Goal: Task Accomplishment & Management: Complete application form

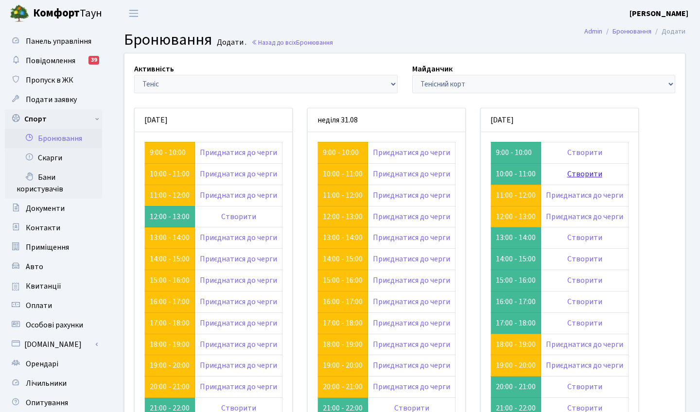
click at [575, 173] on link "Створити" at bounding box center [584, 174] width 35 height 11
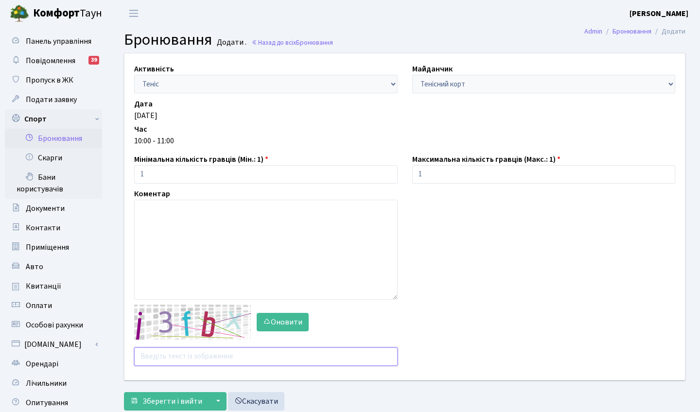
click at [223, 359] on input "text" at bounding box center [266, 357] width 264 height 18
type input "2max2"
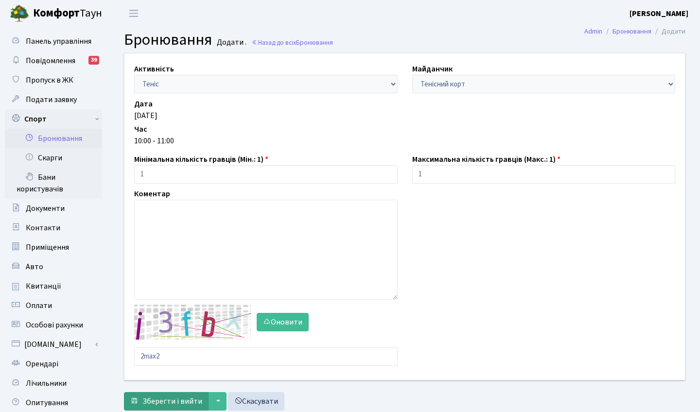
click at [181, 397] on span "Зберегти і вийти" at bounding box center [172, 401] width 60 height 11
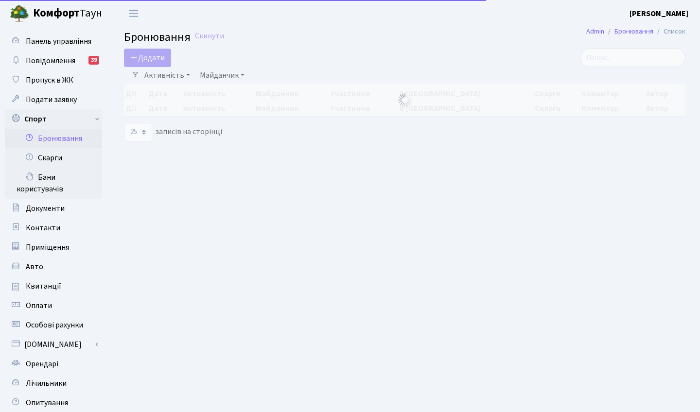
select select "25"
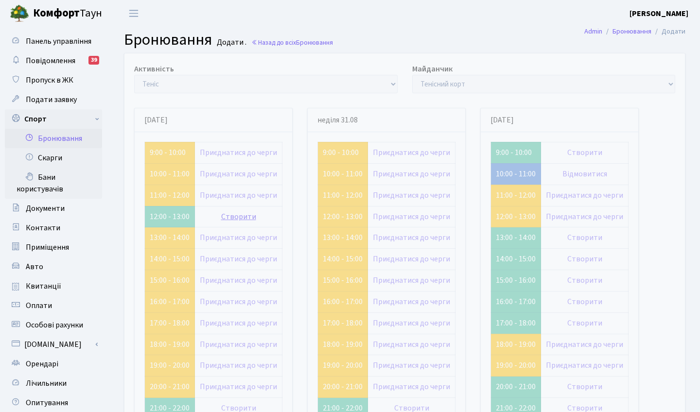
click at [233, 212] on link "Створити" at bounding box center [238, 216] width 35 height 11
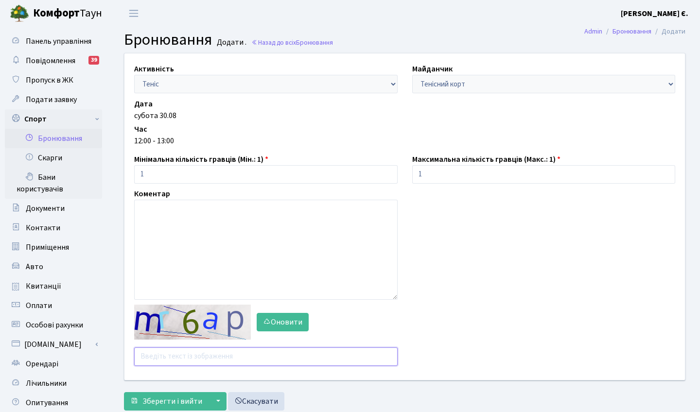
click at [166, 359] on input "text" at bounding box center [266, 357] width 264 height 18
type input "6"
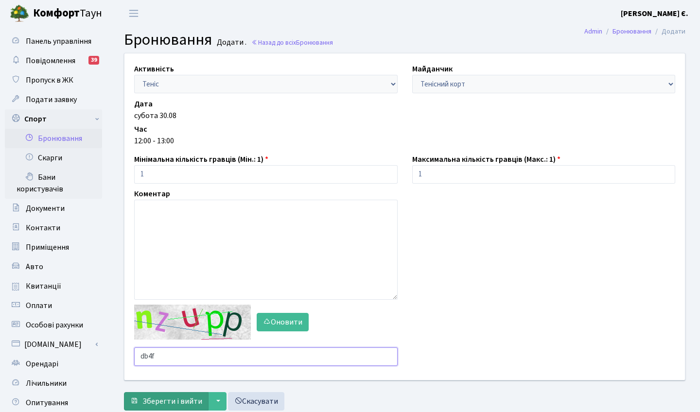
type input "db4f"
click at [154, 405] on span "Зберегти і вийти" at bounding box center [172, 401] width 60 height 11
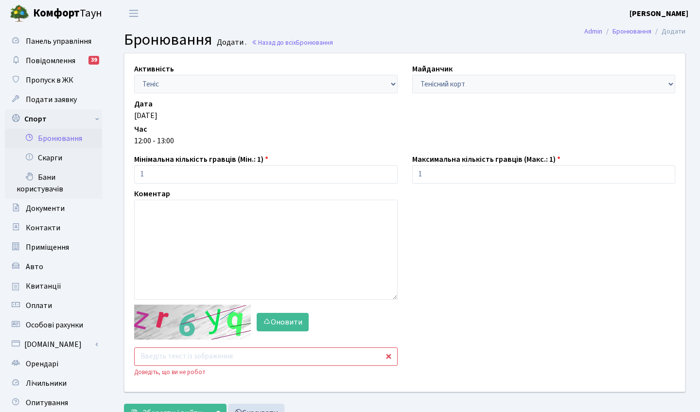
click at [186, 356] on input "text" at bounding box center [266, 357] width 264 height 18
type input "7jmba"
click at [172, 408] on span "Зберегти і вийти" at bounding box center [172, 413] width 60 height 11
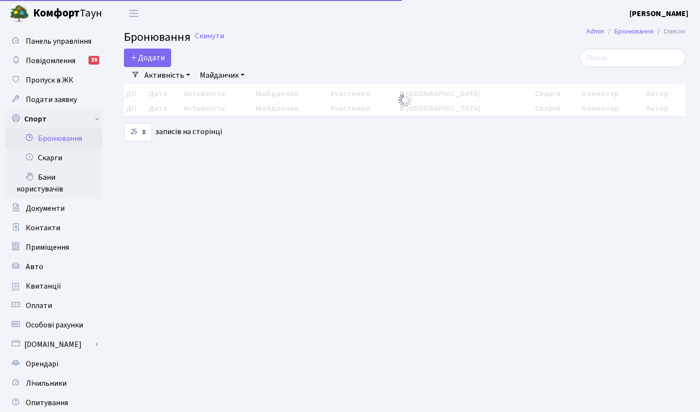
select select "25"
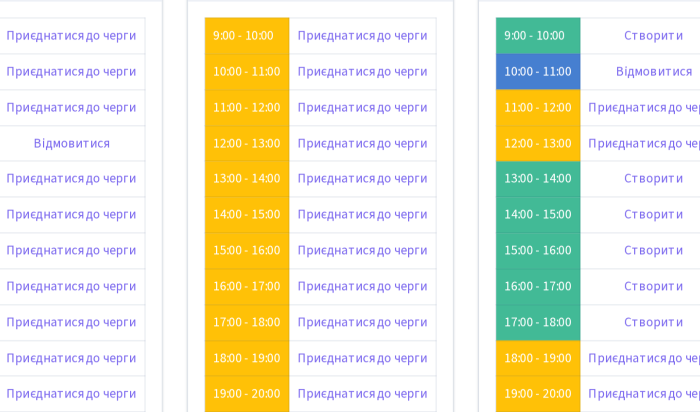
scroll to position [65, 0]
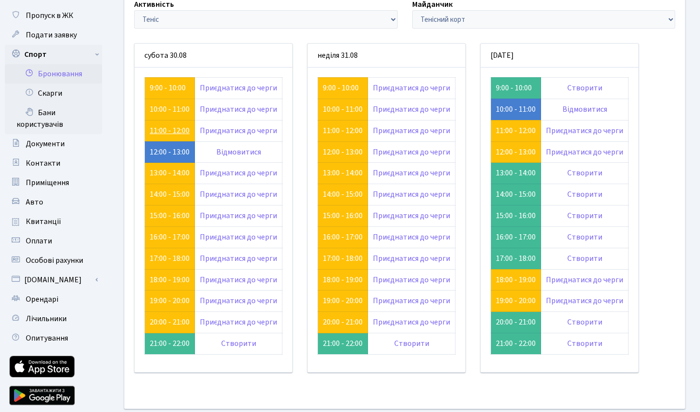
click at [172, 129] on link "11:00 - 12:00" at bounding box center [170, 130] width 40 height 11
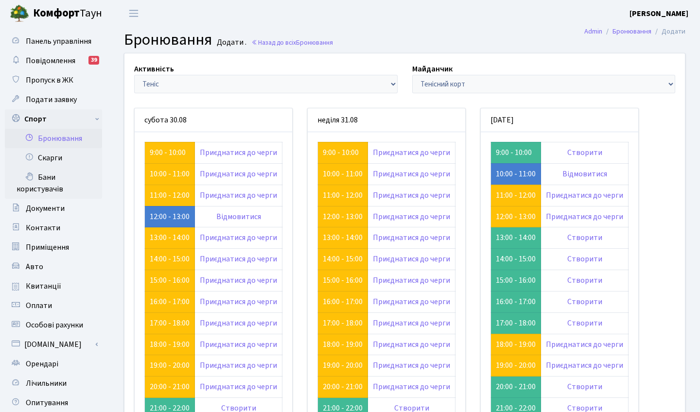
scroll to position [65, 0]
